Goal: Information Seeking & Learning: Understand process/instructions

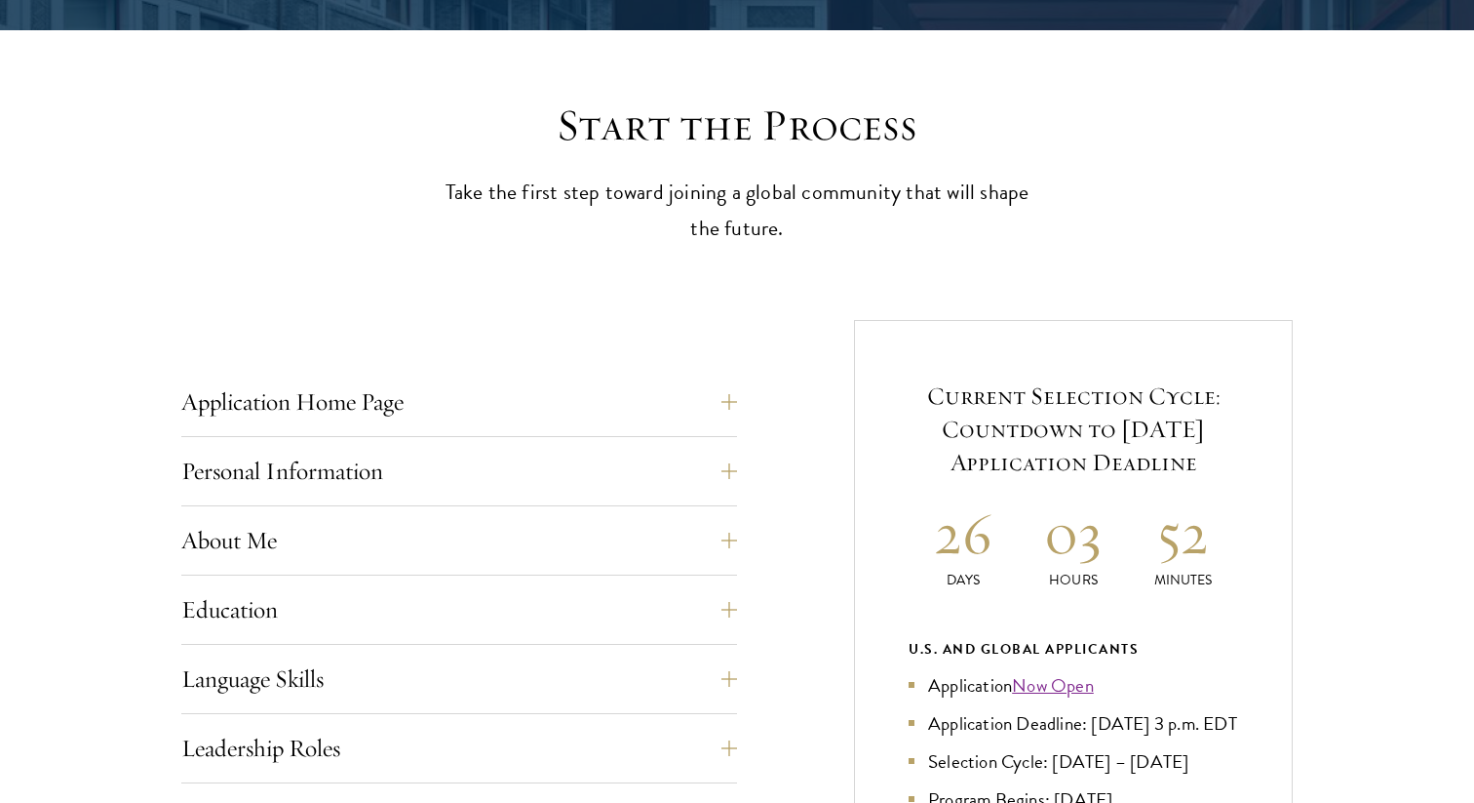
scroll to position [472, 0]
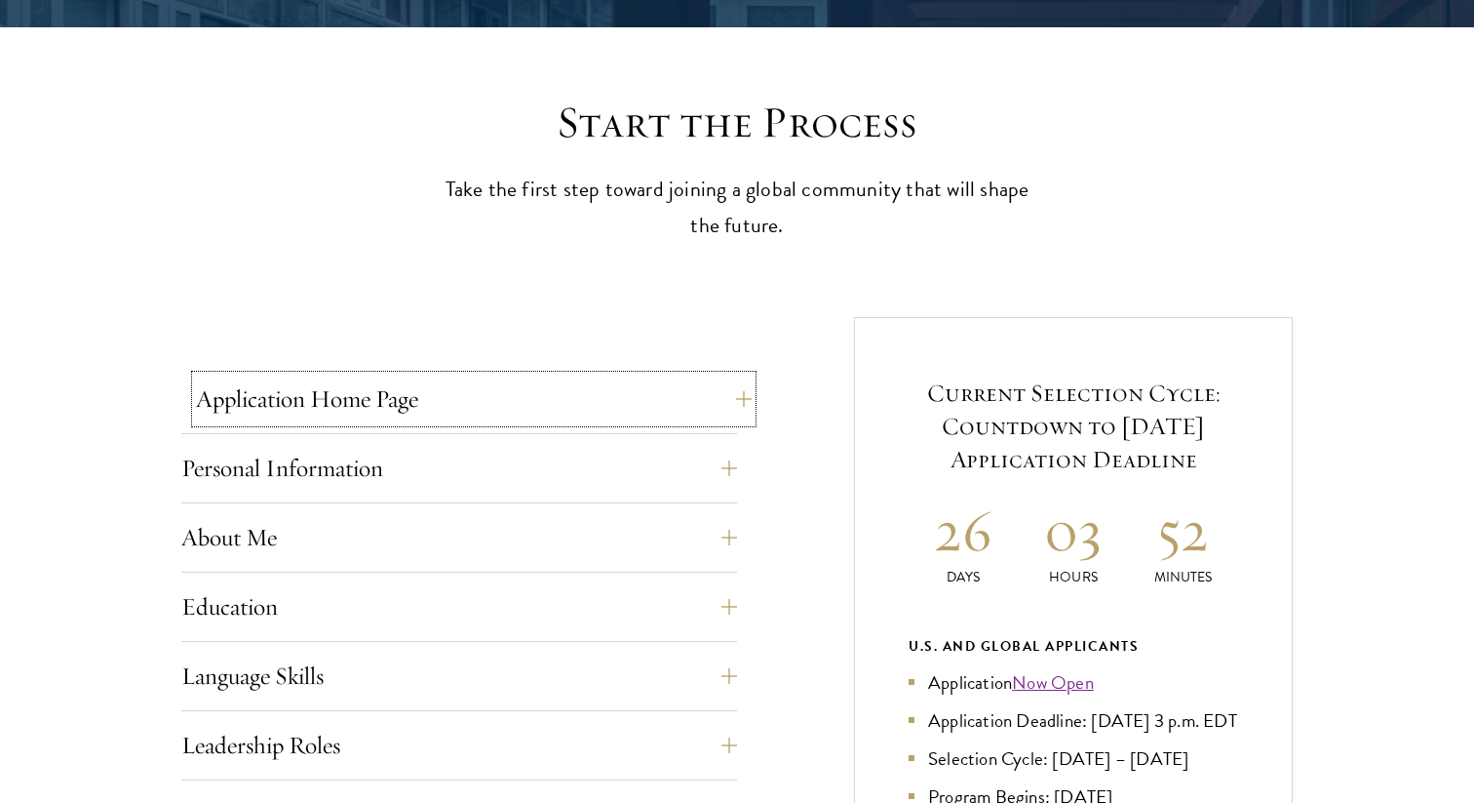
click at [658, 410] on button "Application Home Page" at bounding box center [474, 398] width 556 height 47
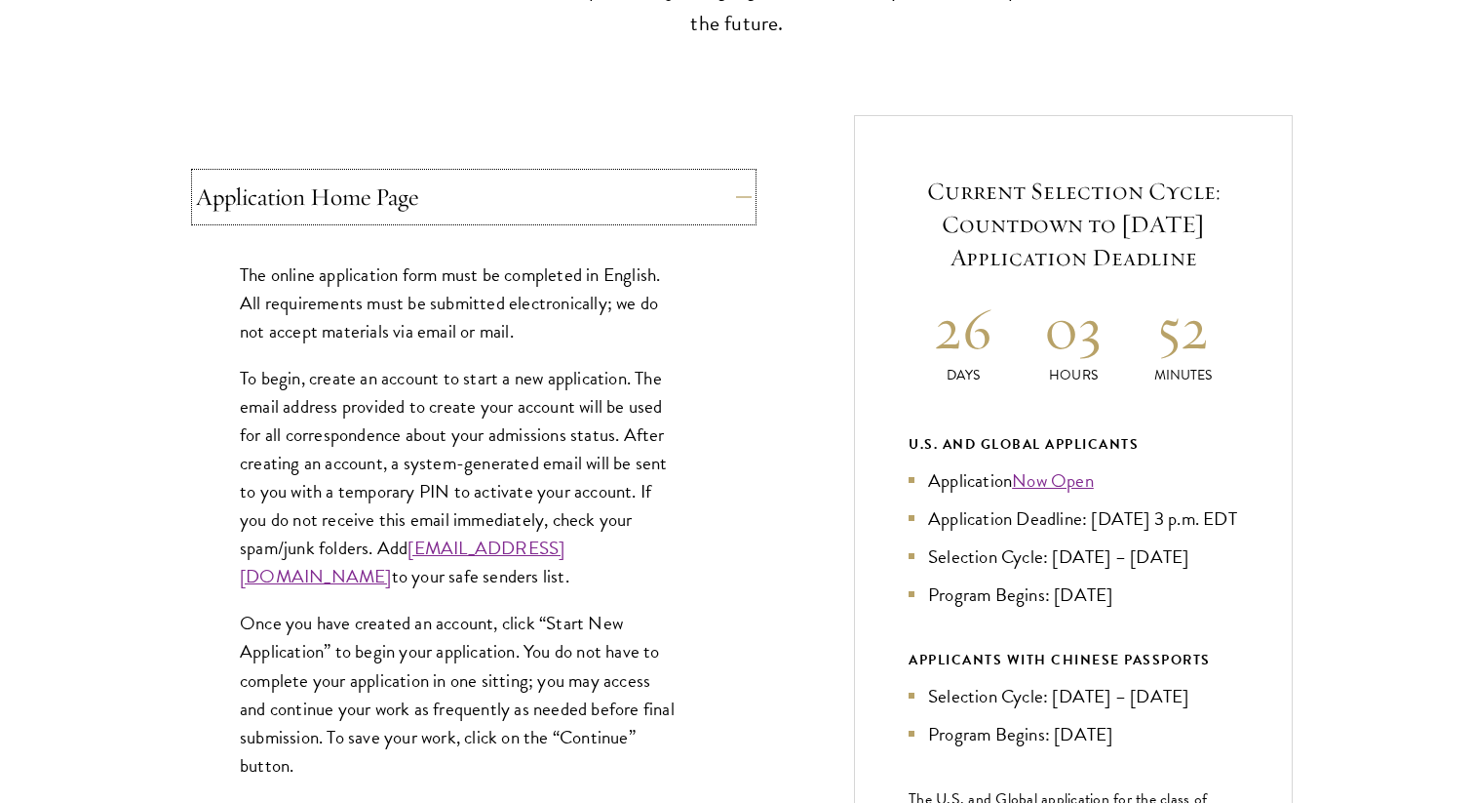
scroll to position [681, 0]
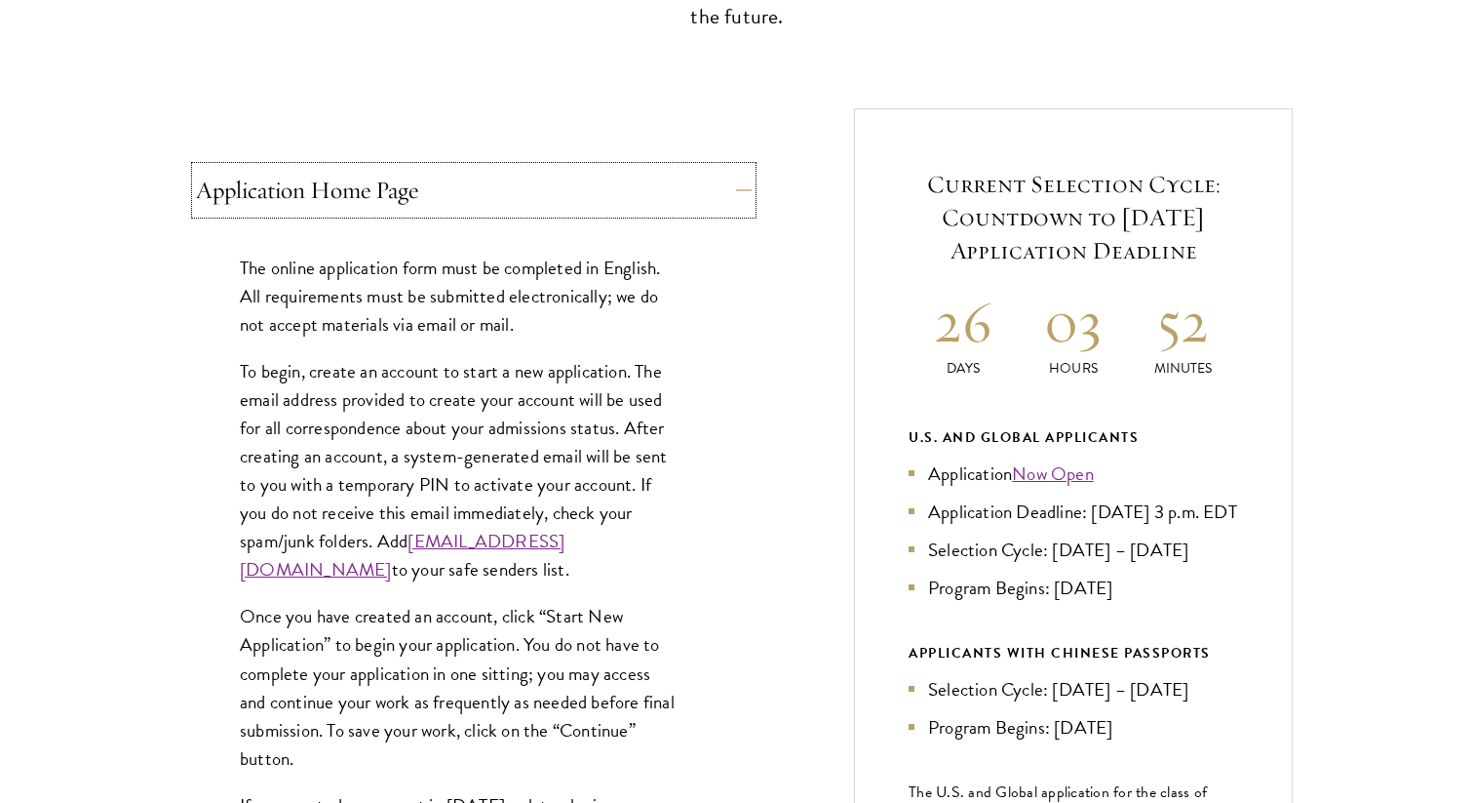
click at [652, 177] on button "Application Home Page" at bounding box center [474, 190] width 556 height 47
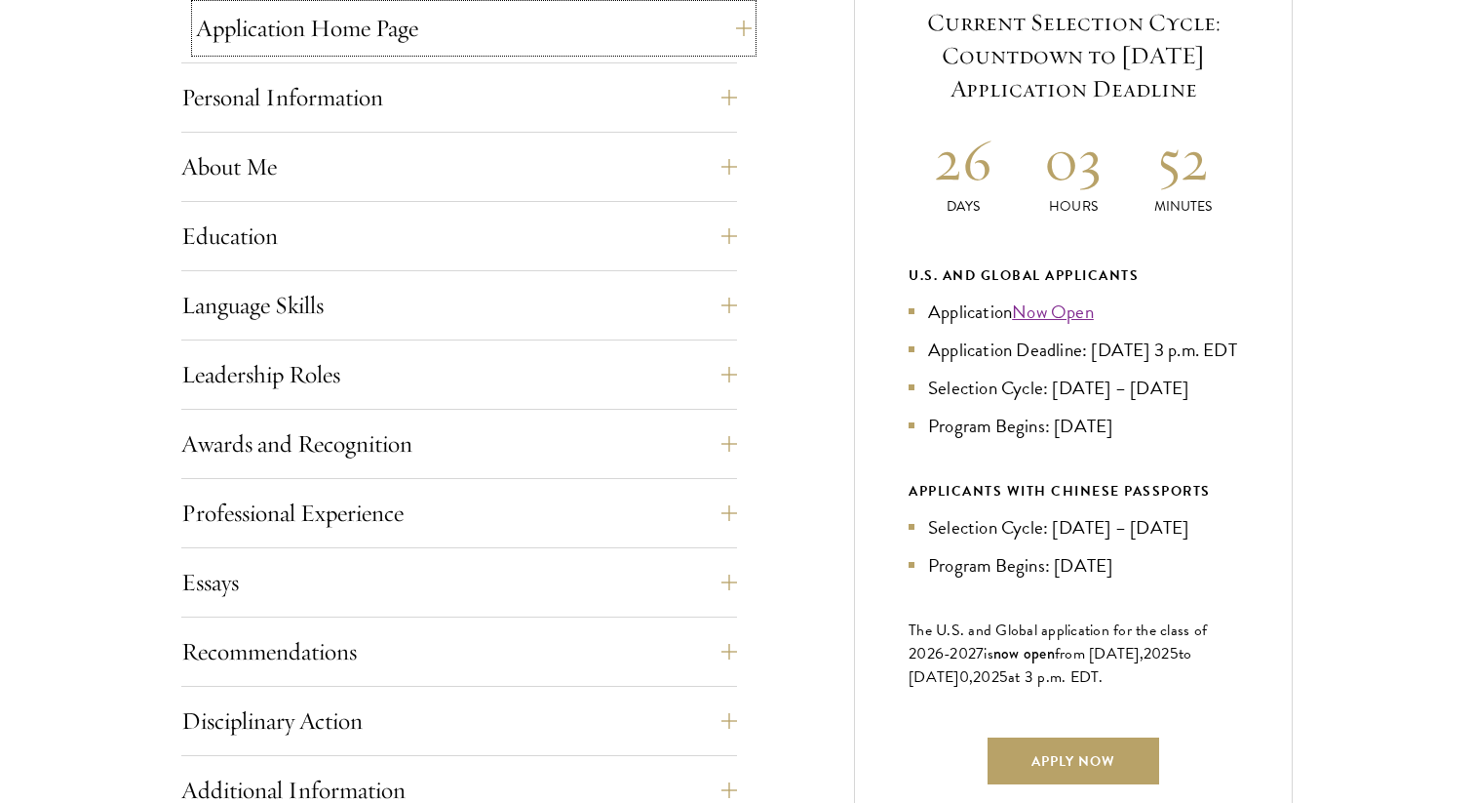
scroll to position [854, 0]
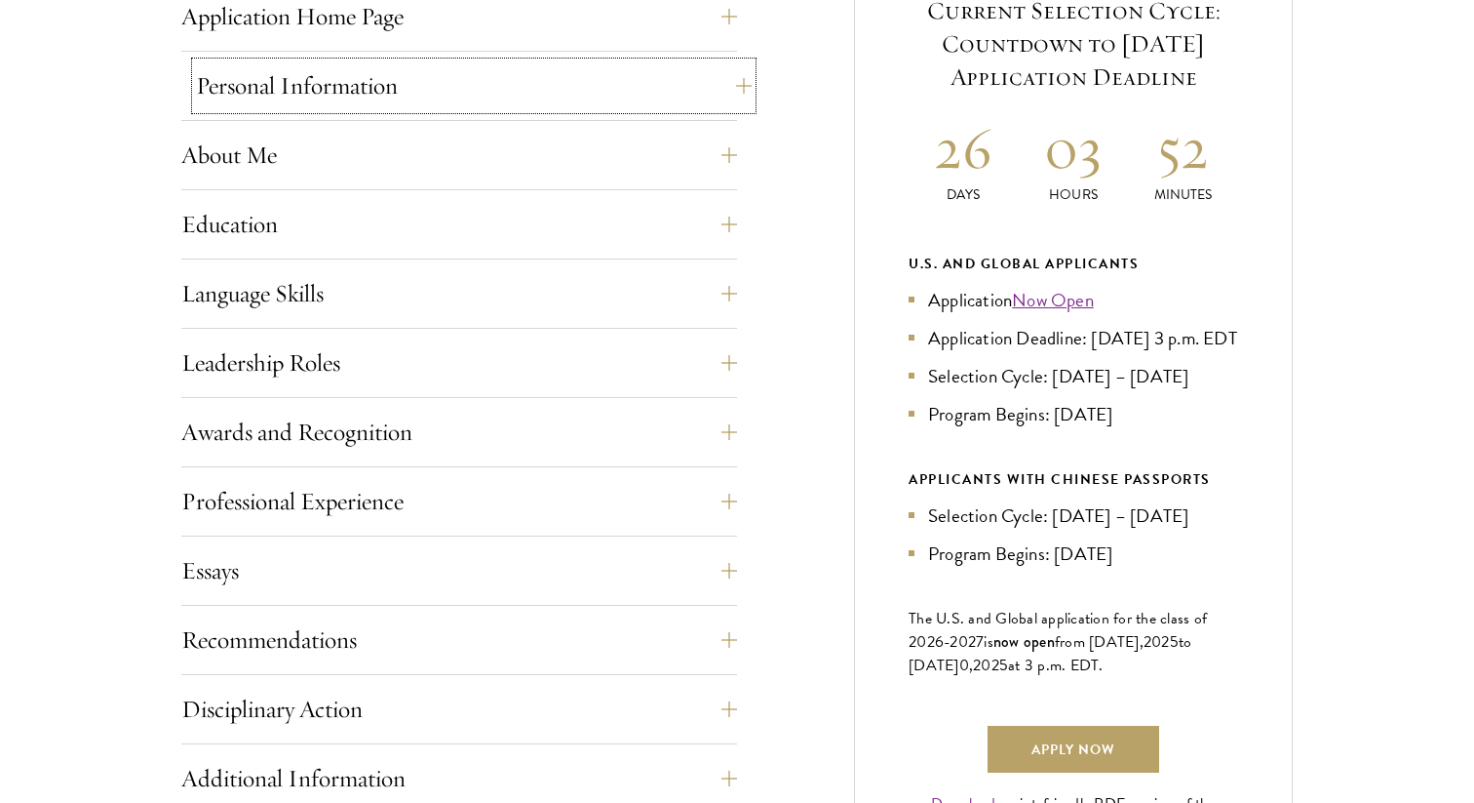
click at [621, 98] on button "Personal Information" at bounding box center [474, 85] width 556 height 47
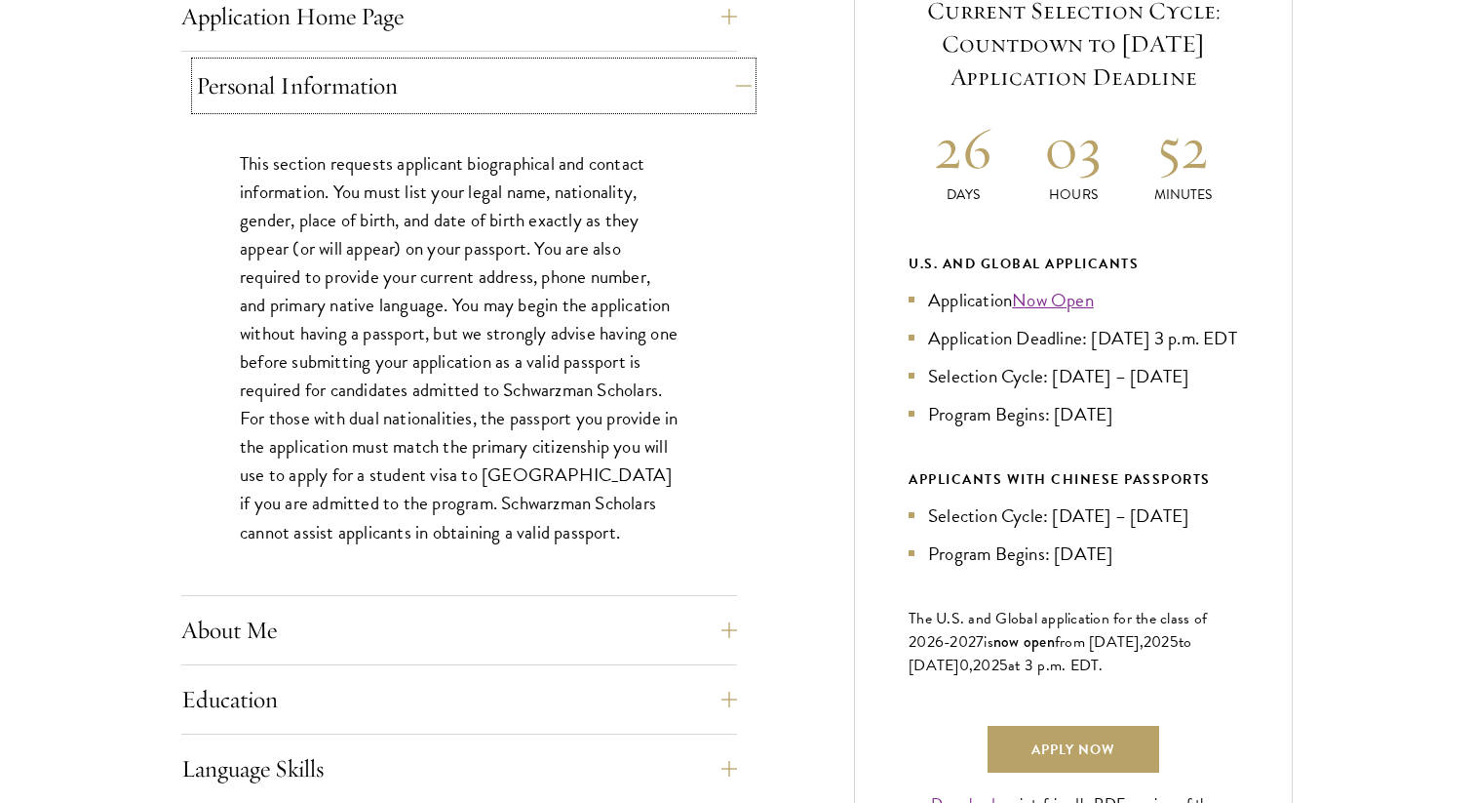
click at [621, 97] on button "Personal Information" at bounding box center [474, 85] width 556 height 47
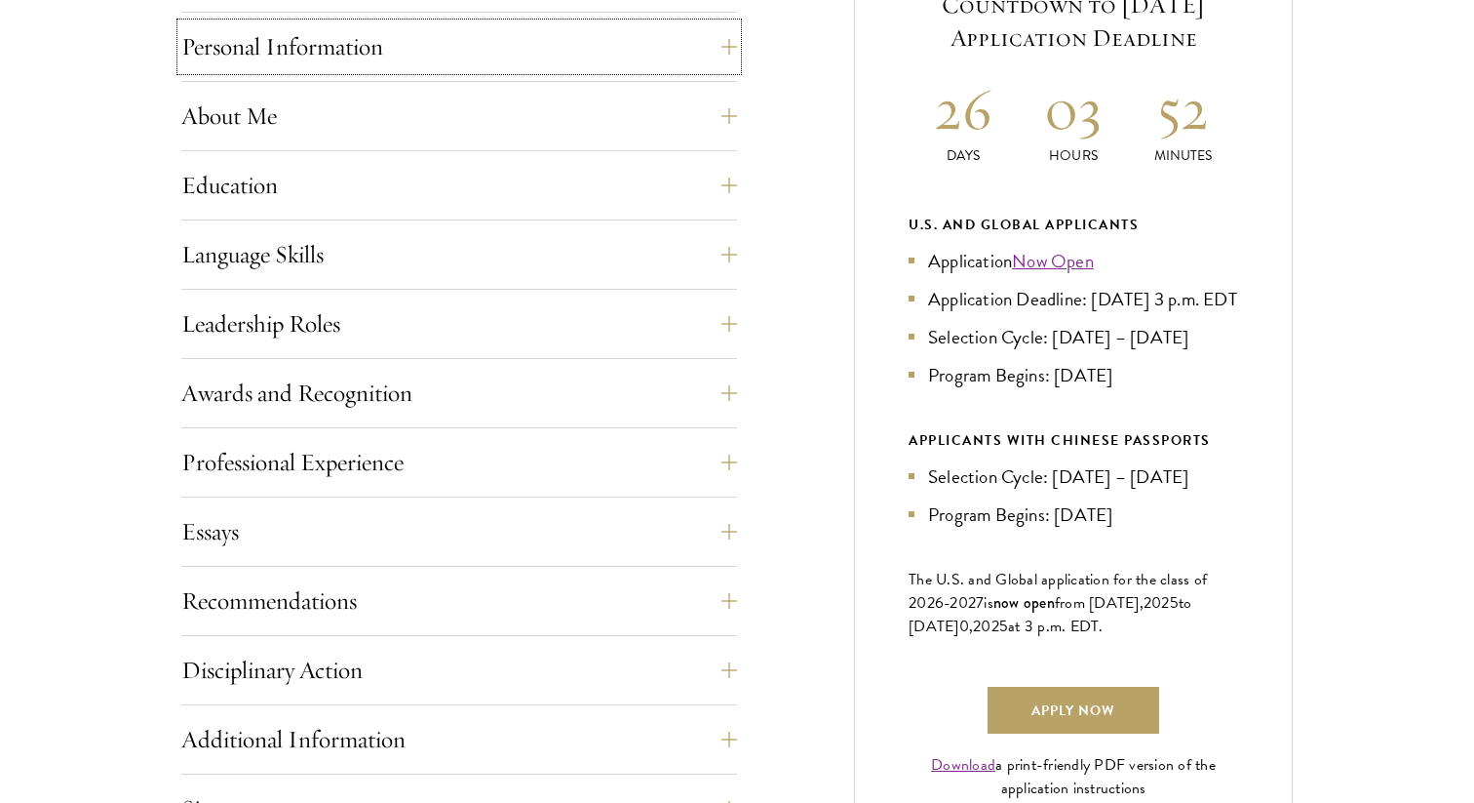
scroll to position [917, 0]
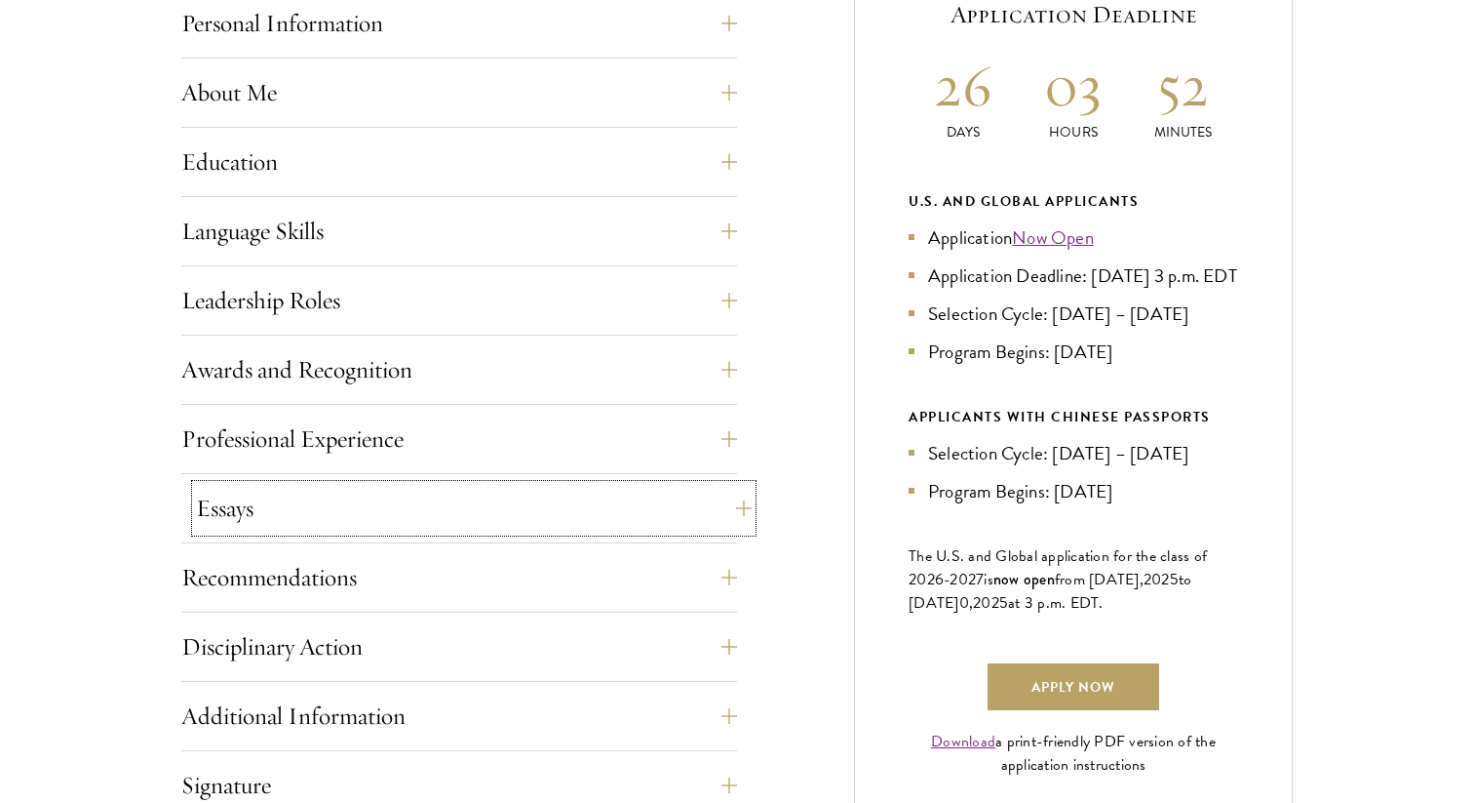
click at [548, 496] on button "Essays" at bounding box center [474, 508] width 556 height 47
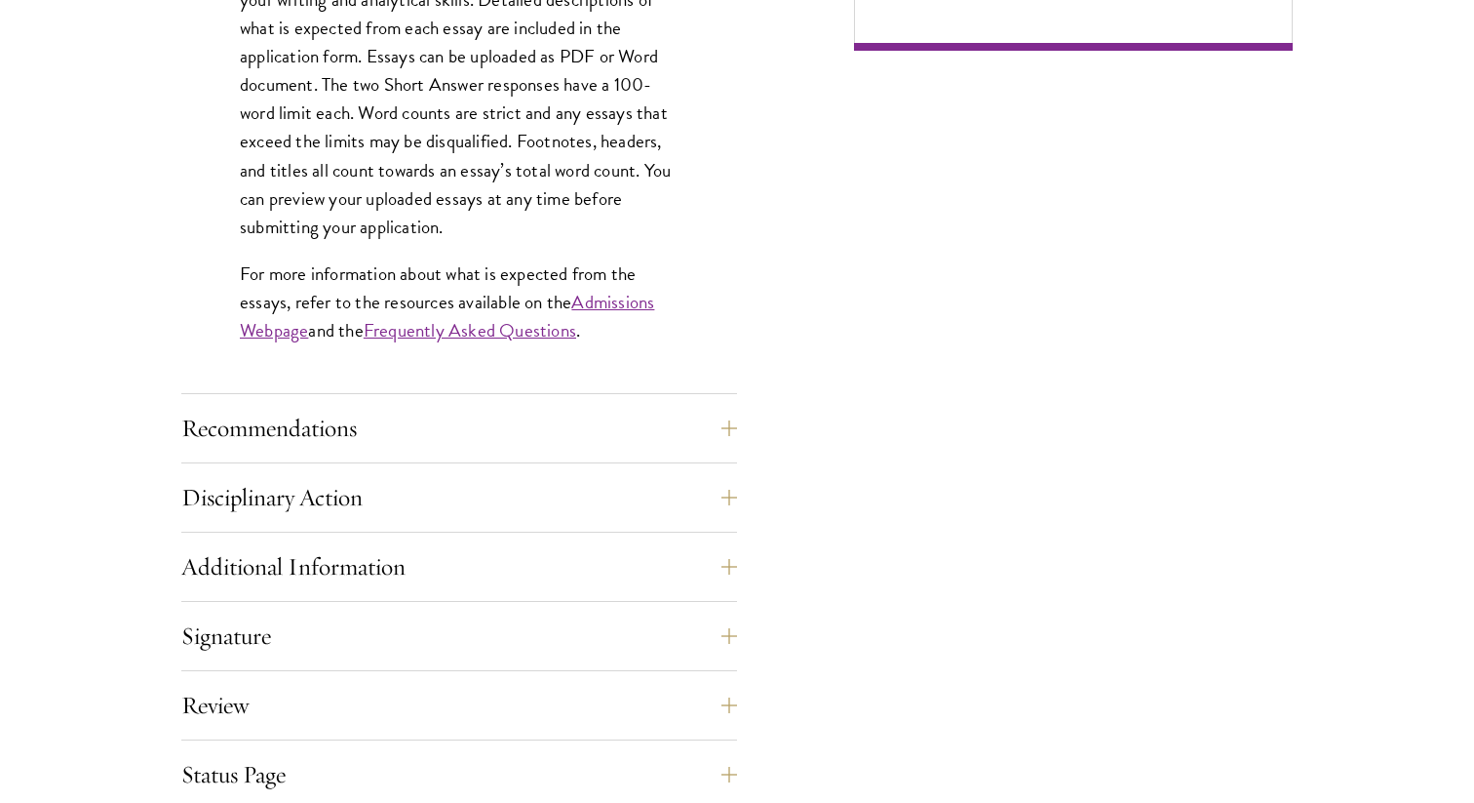
scroll to position [1715, 0]
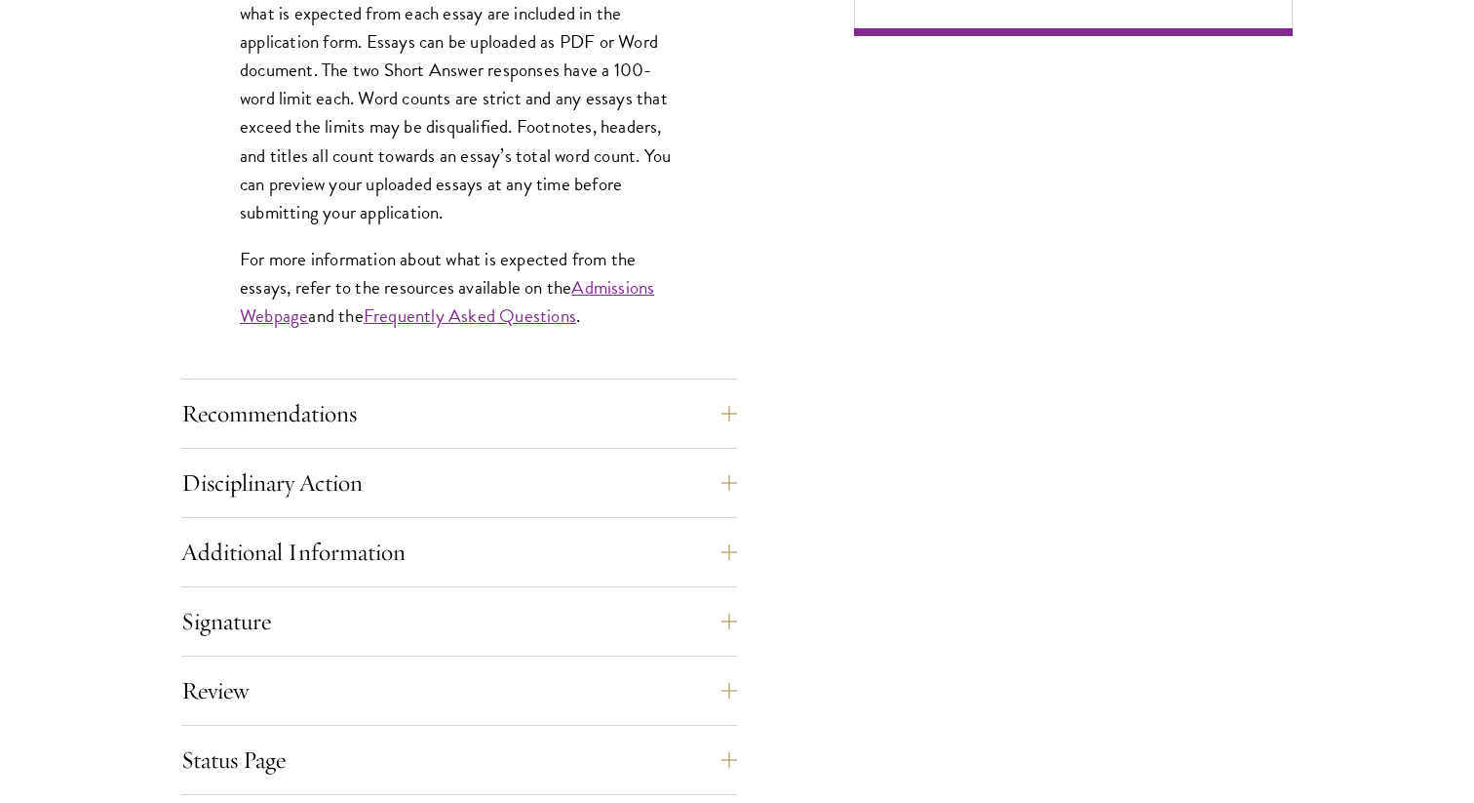
click at [531, 377] on div "Each applicant is required to provide two essays and two short answer responses…" at bounding box center [459, 61] width 556 height 635
click at [517, 401] on button "Recommendations" at bounding box center [474, 413] width 556 height 47
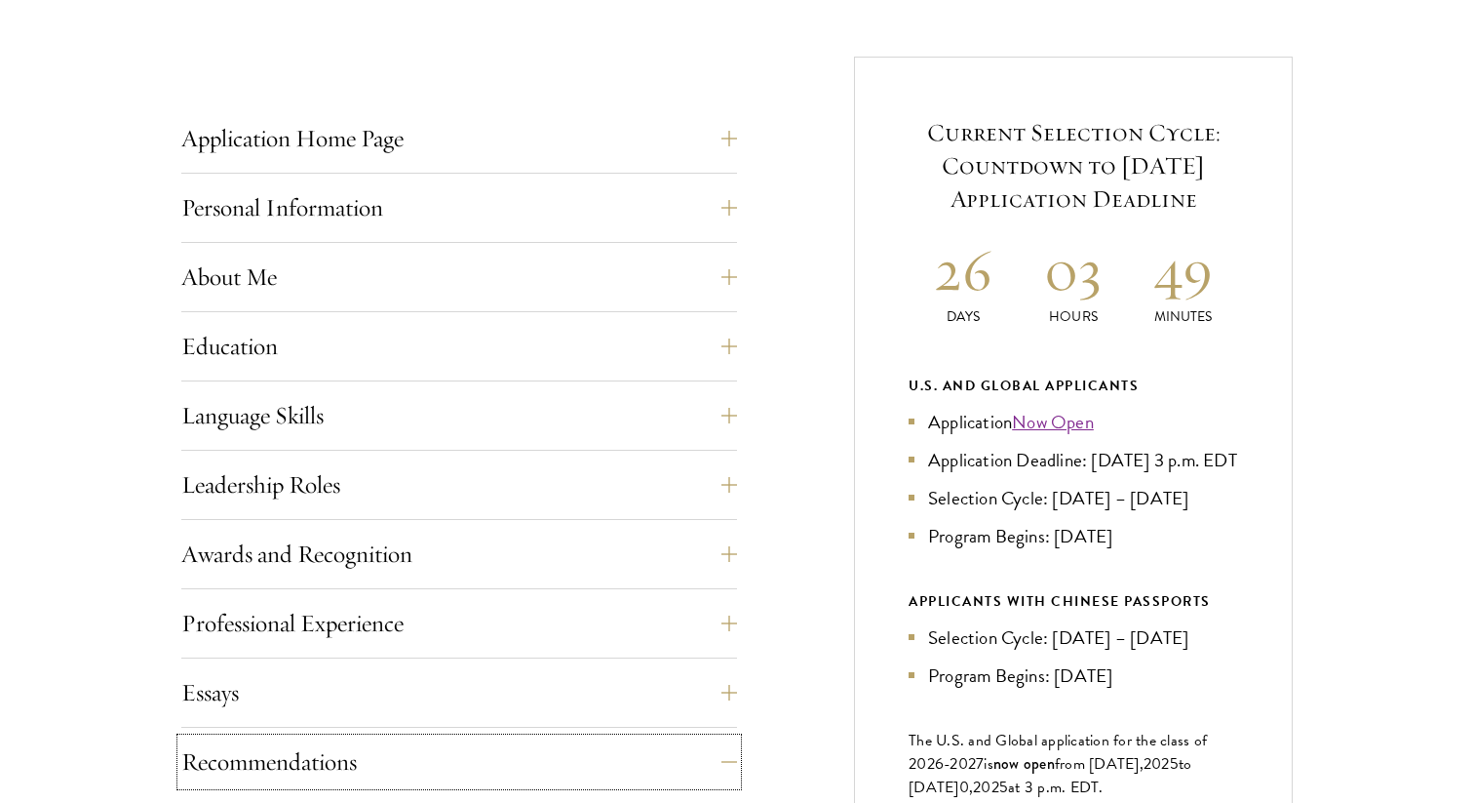
scroll to position [758, 0]
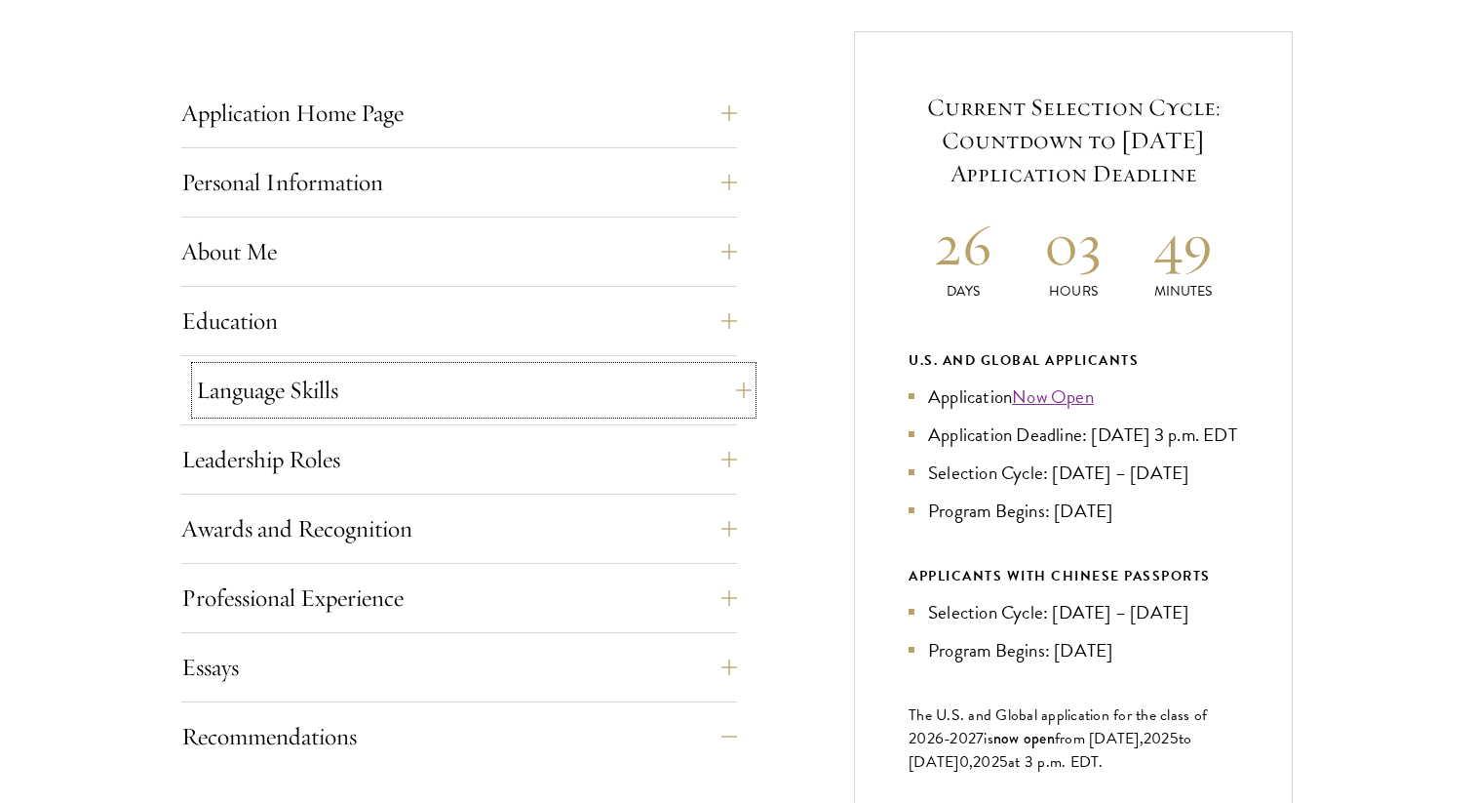
click at [493, 380] on button "Language Skills" at bounding box center [474, 390] width 556 height 47
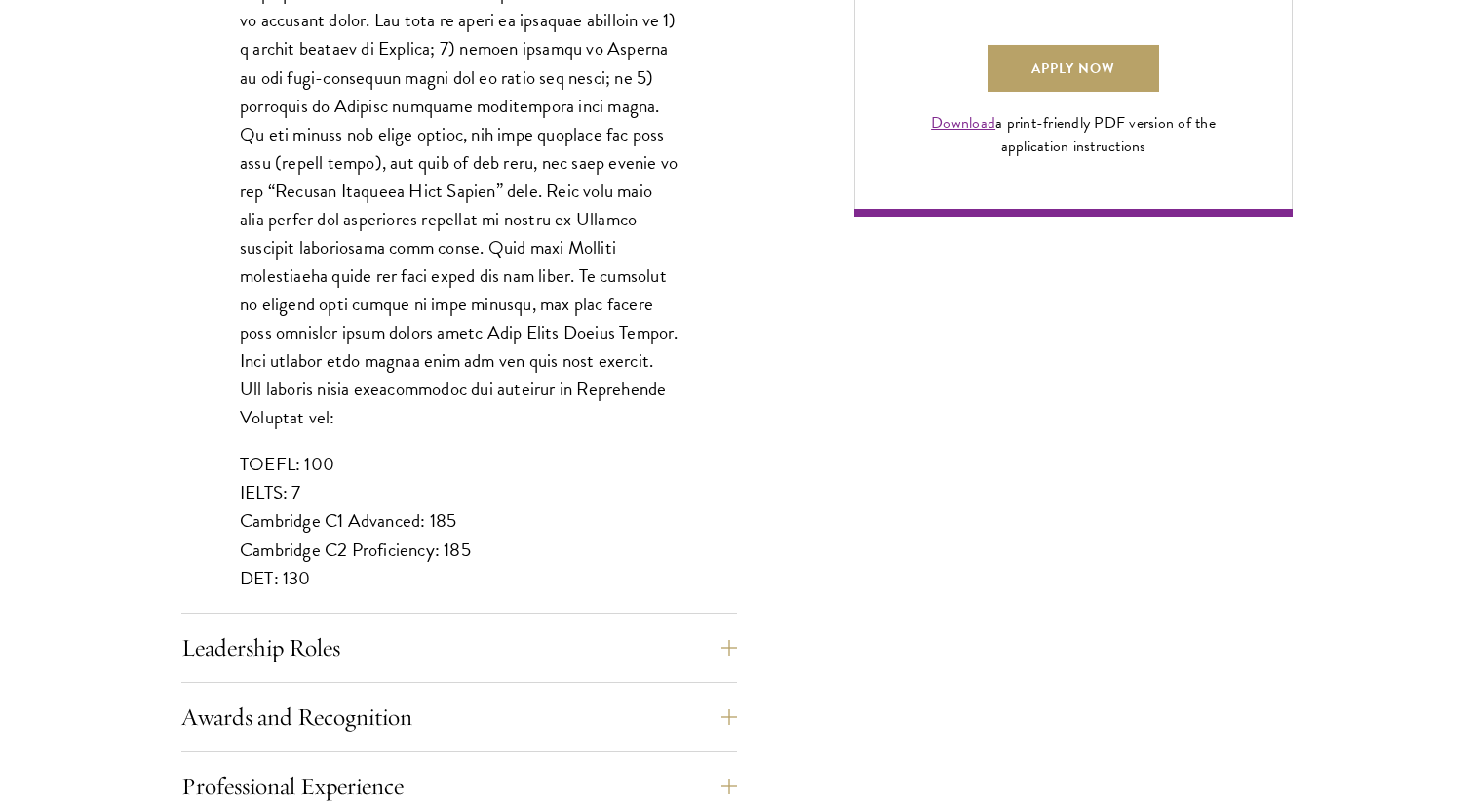
scroll to position [1540, 0]
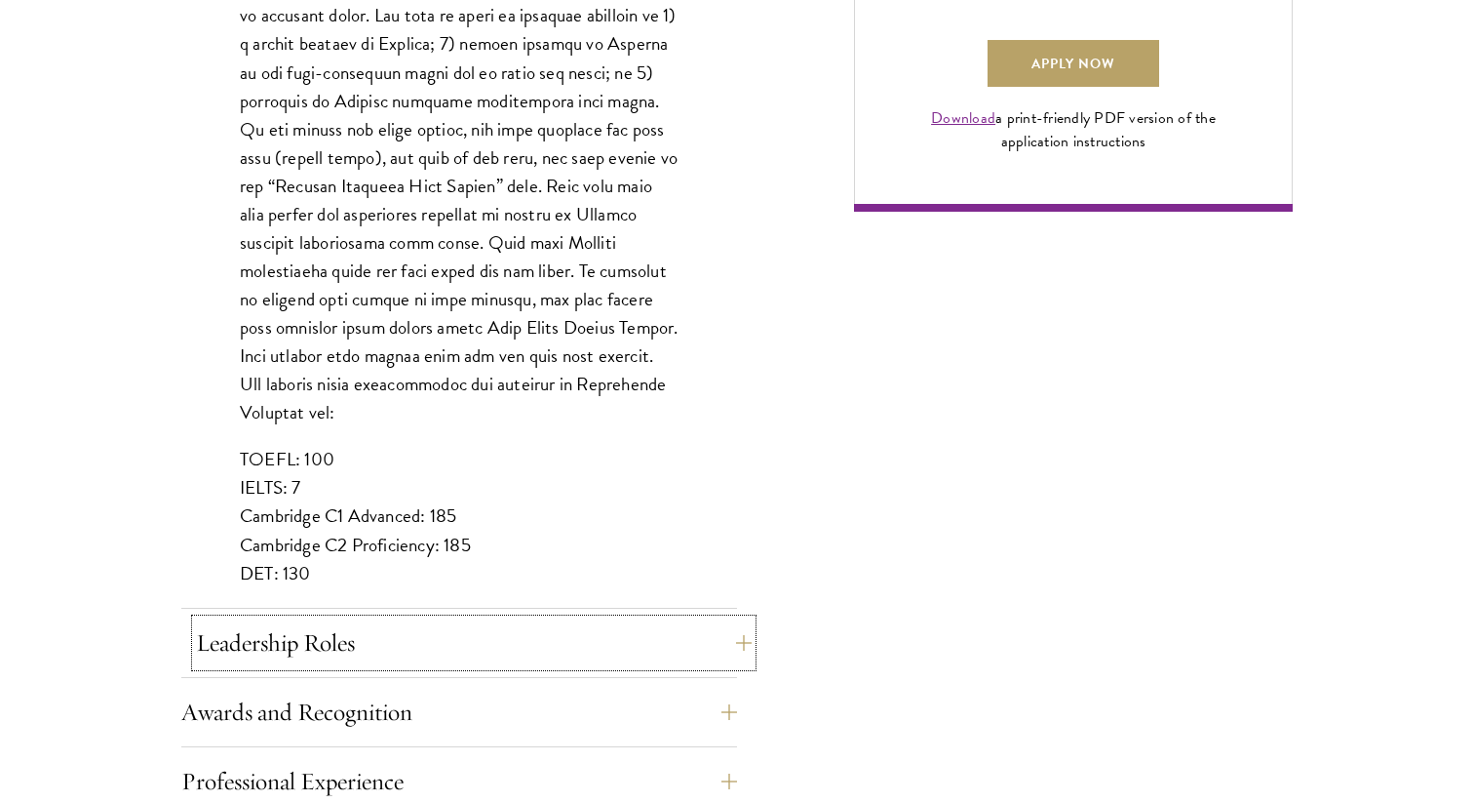
click at [388, 650] on button "Leadership Roles" at bounding box center [474, 642] width 556 height 47
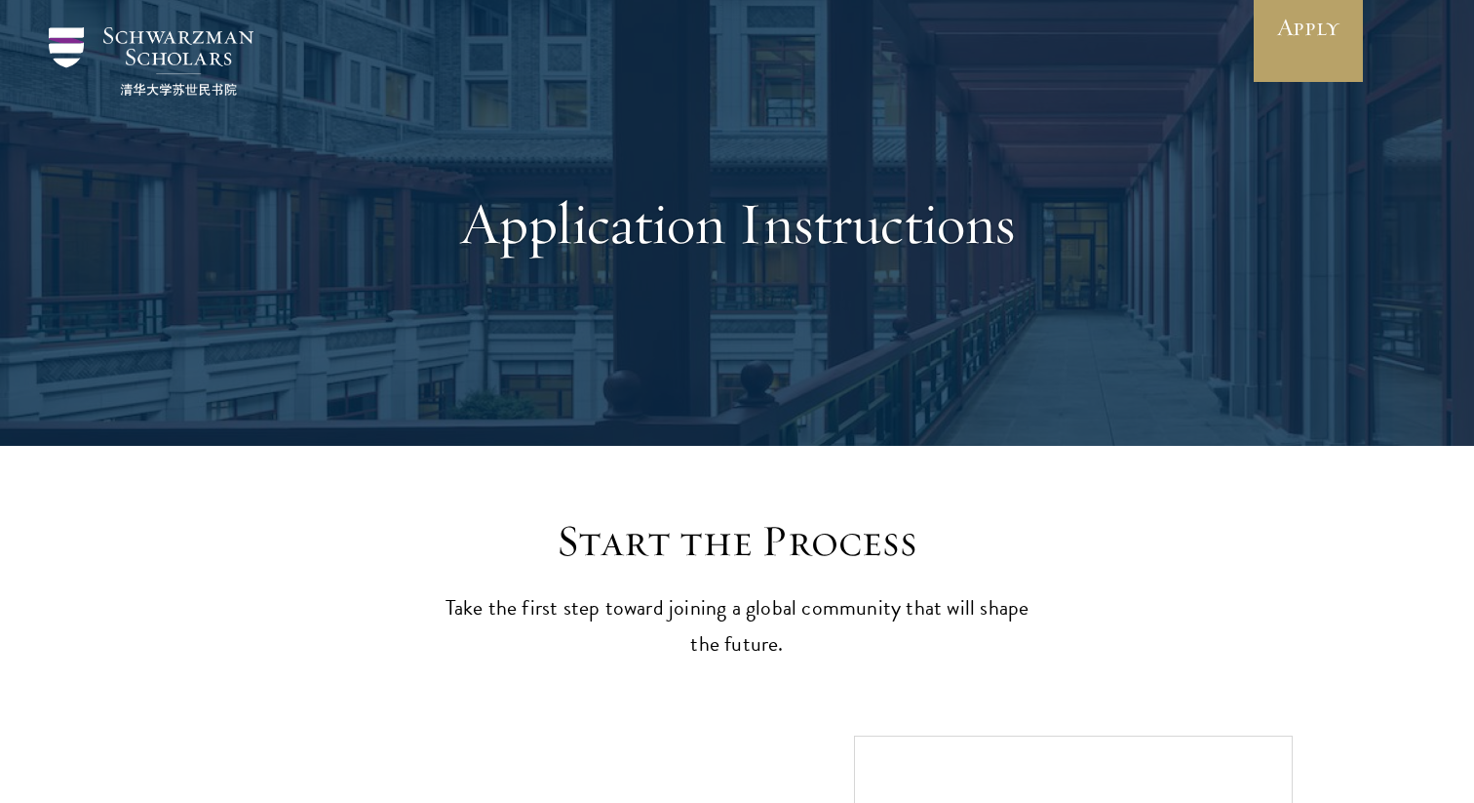
scroll to position [0, 0]
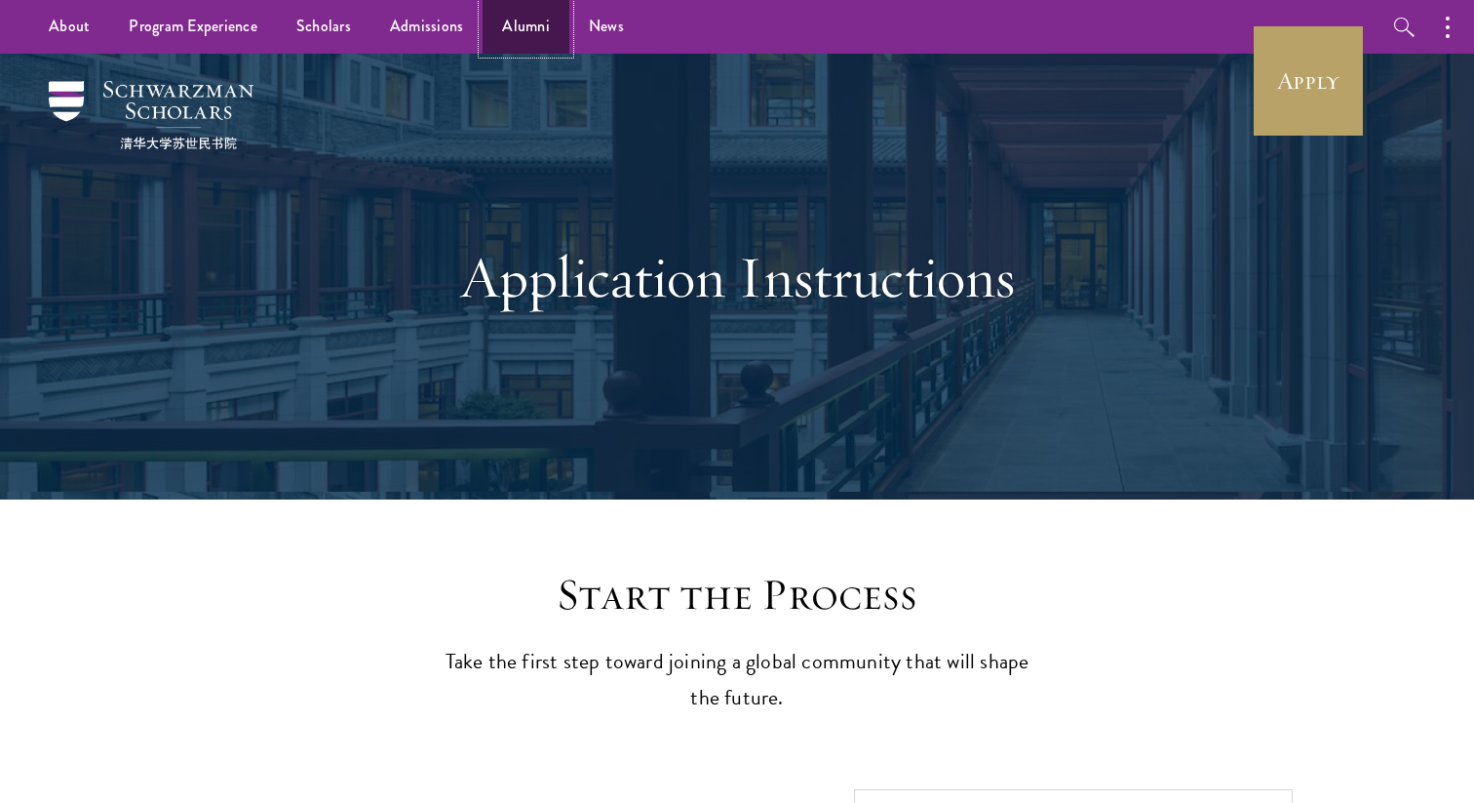
click at [523, 33] on link "Alumni" at bounding box center [526, 27] width 87 height 54
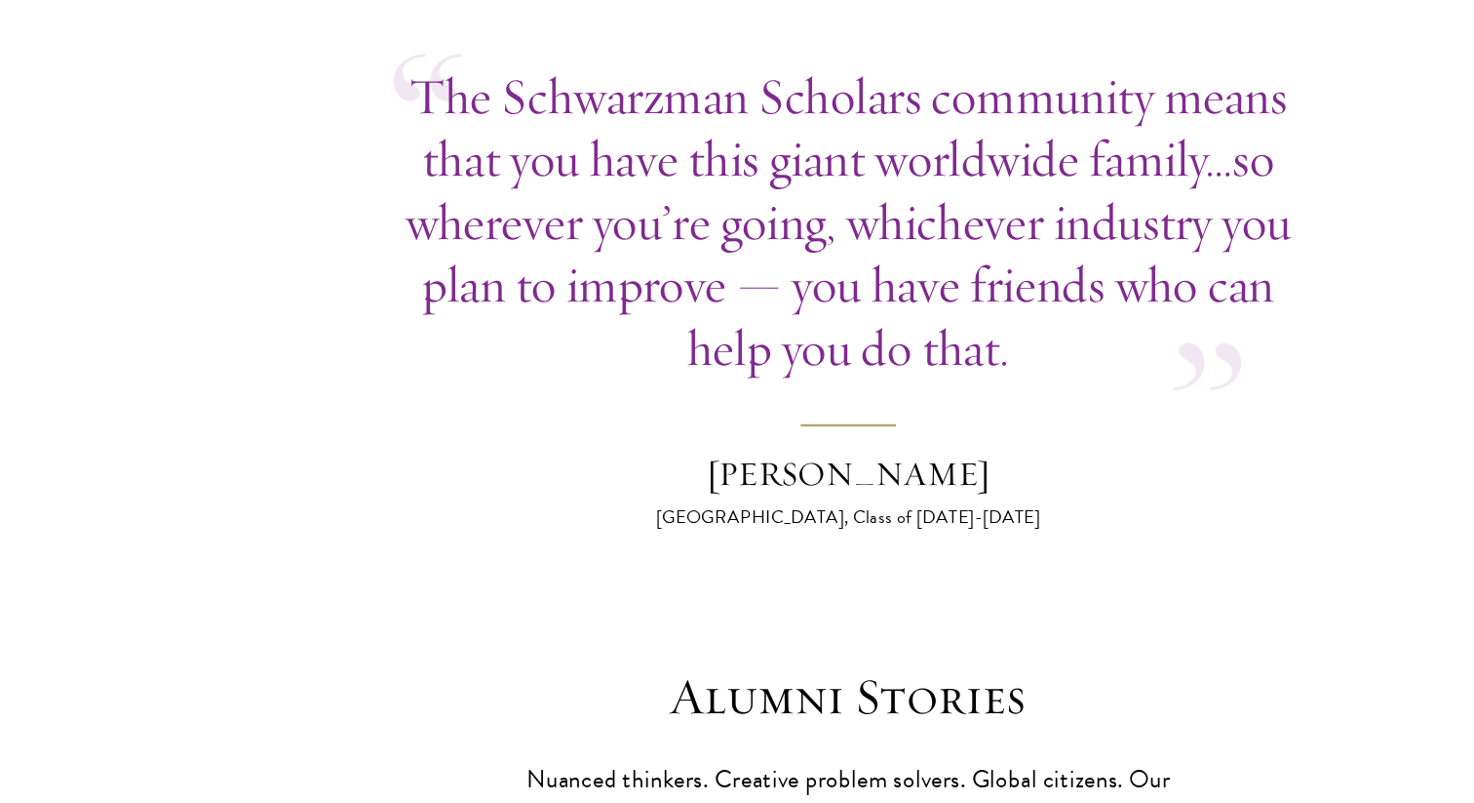
scroll to position [5094, 0]
drag, startPoint x: 893, startPoint y: 368, endPoint x: 621, endPoint y: 364, distance: 272.1
click at [621, 392] on div "Hima Tammineedi" at bounding box center [737, 411] width 341 height 39
copy div "Hima Tammineedi"
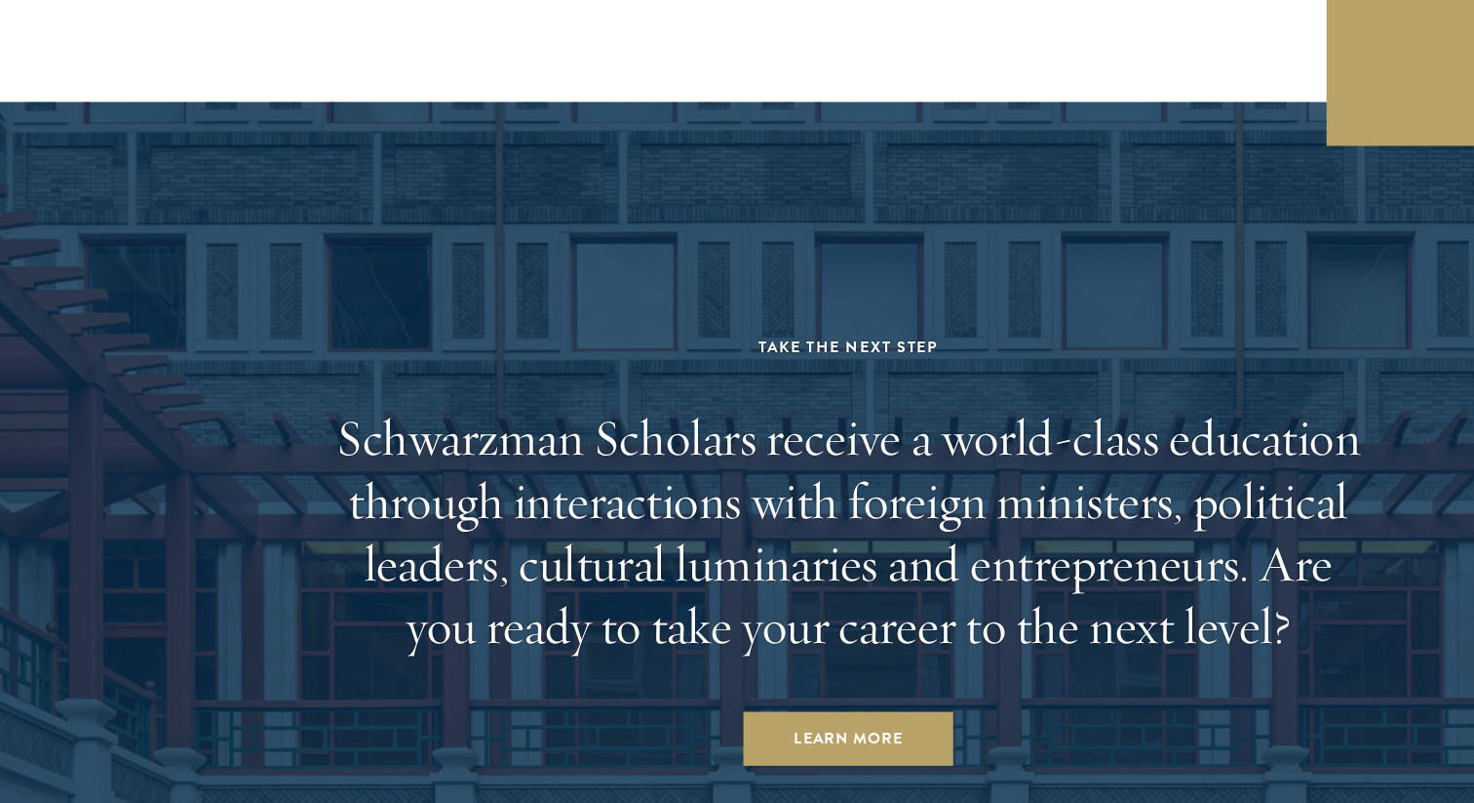
scroll to position [8172, 0]
